Goal: Transaction & Acquisition: Purchase product/service

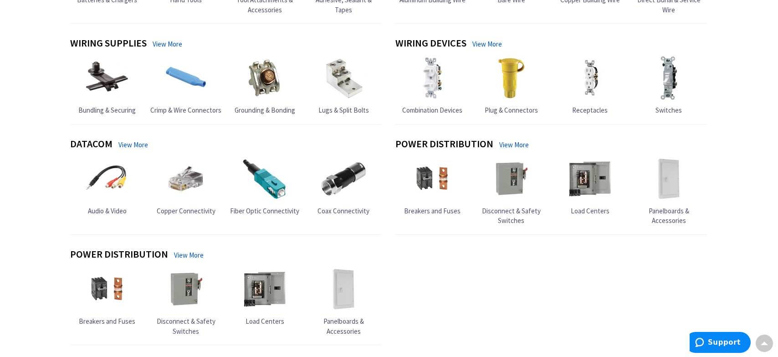
scroll to position [775, 0]
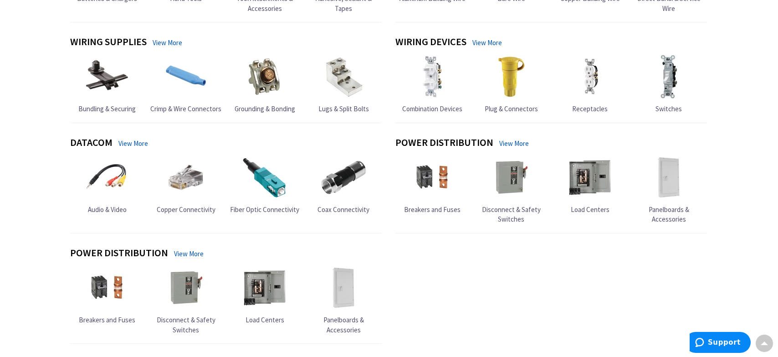
click at [101, 77] on img at bounding box center [107, 77] width 46 height 46
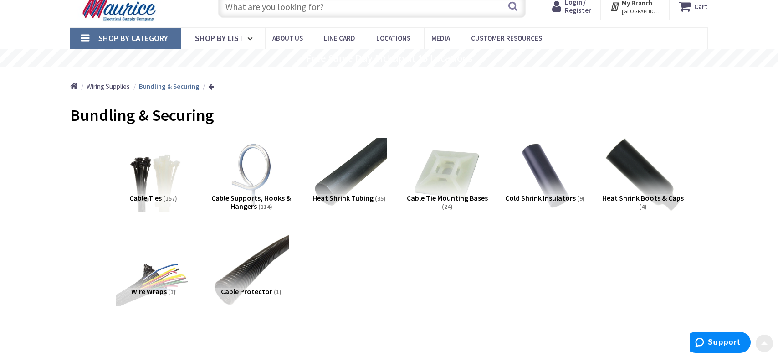
scroll to position [91, 0]
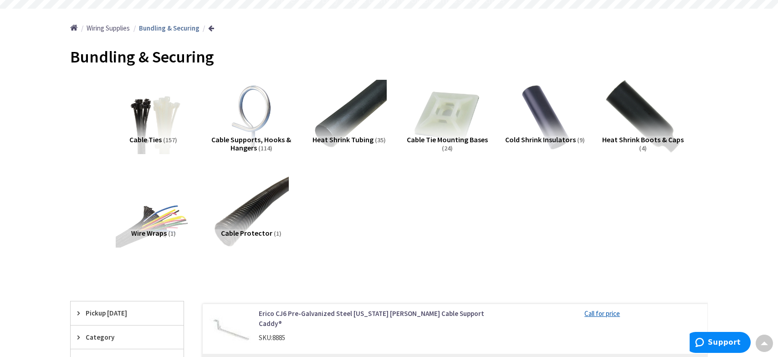
click at [236, 143] on span "Cable Supports, Hooks & Hangers" at bounding box center [251, 143] width 80 height 17
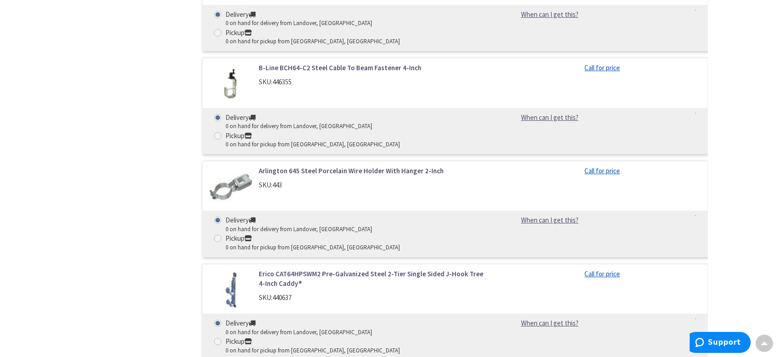
scroll to position [7027, 0]
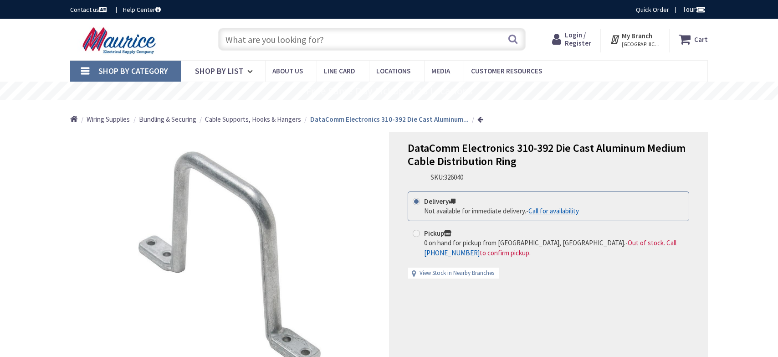
scroll to position [46, 0]
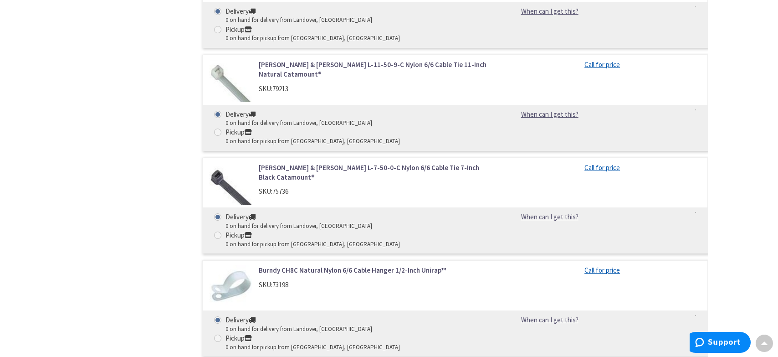
scroll to position [12191, 0]
